Goal: Information Seeking & Learning: Find specific fact

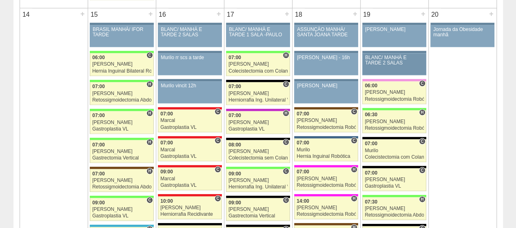
scroll to position [775, 0]
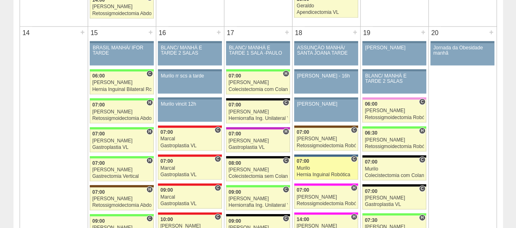
click at [334, 159] on link "88421 Murilo C 07:00 Murilo Hernia Inguinal Robótica Hospital São Luiz - Jabaqu…" at bounding box center [326, 168] width 64 height 23
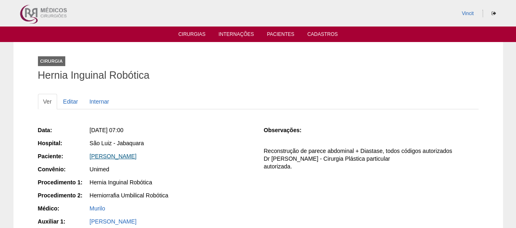
click at [116, 155] on link "[PERSON_NAME]" at bounding box center [113, 156] width 47 height 7
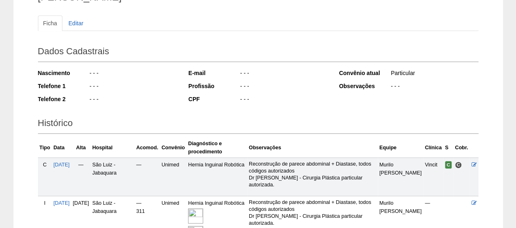
scroll to position [164, 0]
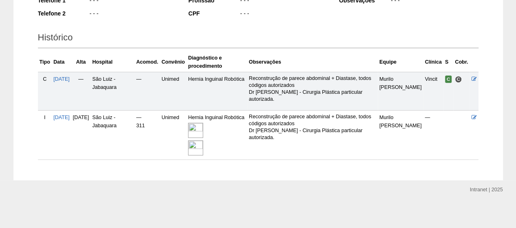
click at [203, 124] on img at bounding box center [195, 130] width 15 height 15
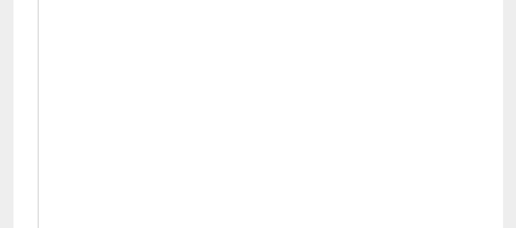
scroll to position [286, 0]
click at [390, 123] on img at bounding box center [258, 153] width 441 height 331
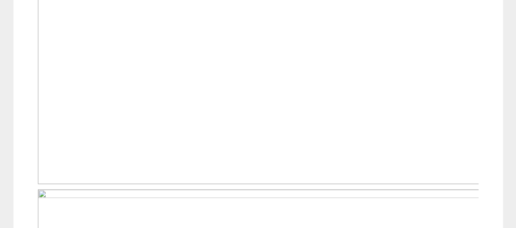
scroll to position [245, 0]
